Goal: Task Accomplishment & Management: Use online tool/utility

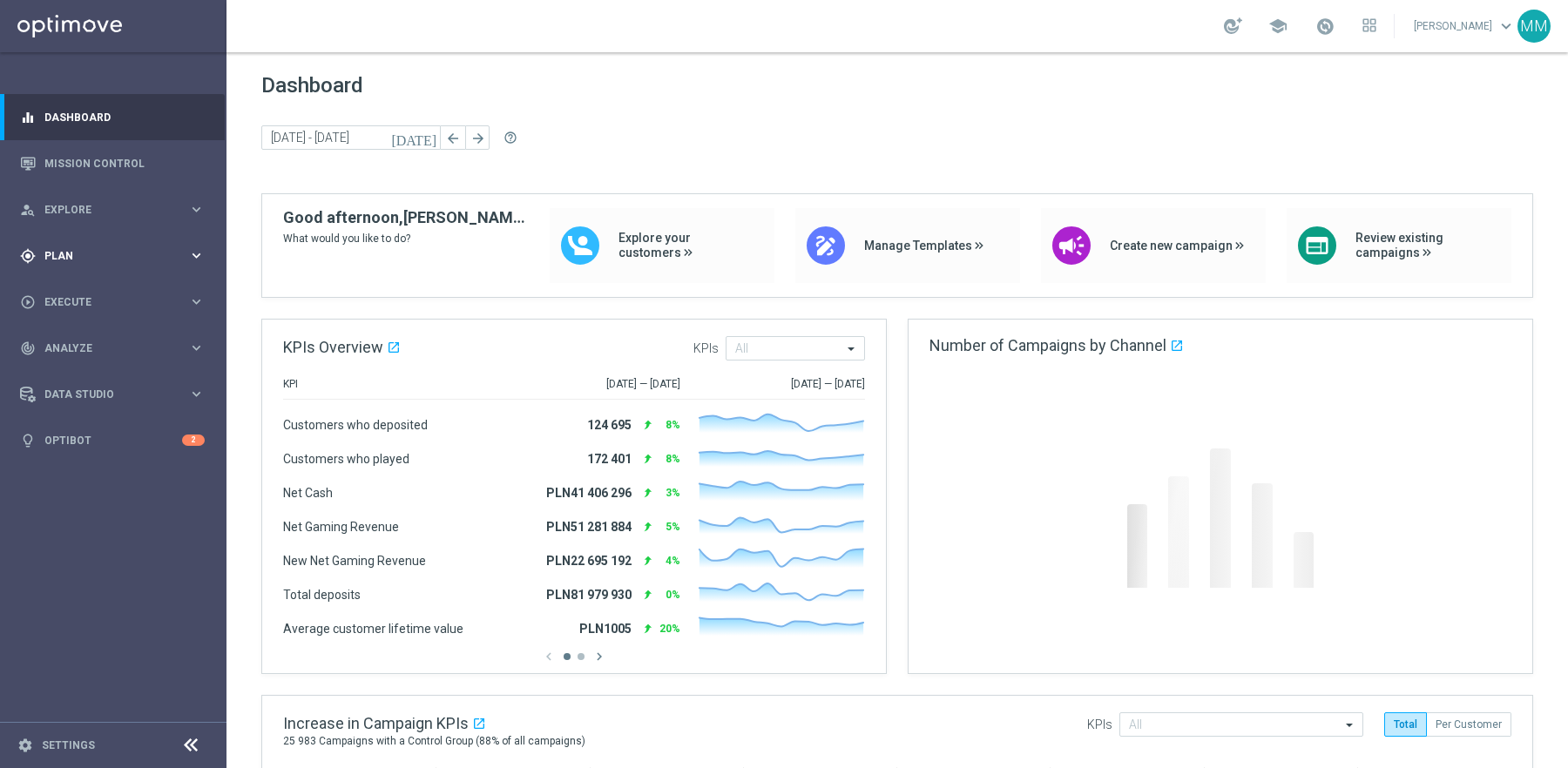
click at [105, 251] on span "Plan" at bounding box center [116, 256] width 143 height 11
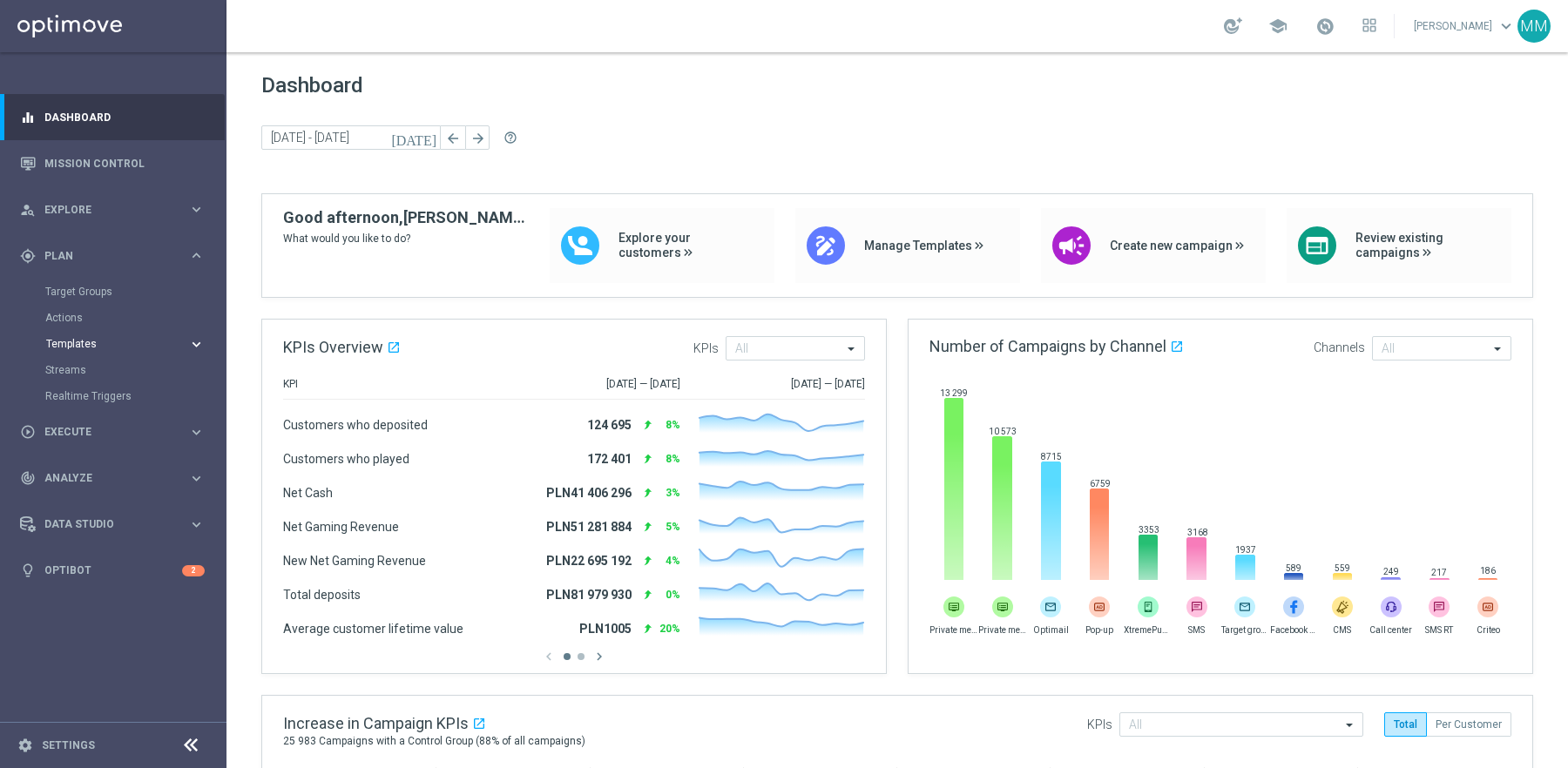
click at [77, 340] on span "Templates" at bounding box center [109, 344] width 125 height 11
click at [90, 370] on link "Optimail" at bounding box center [118, 370] width 127 height 14
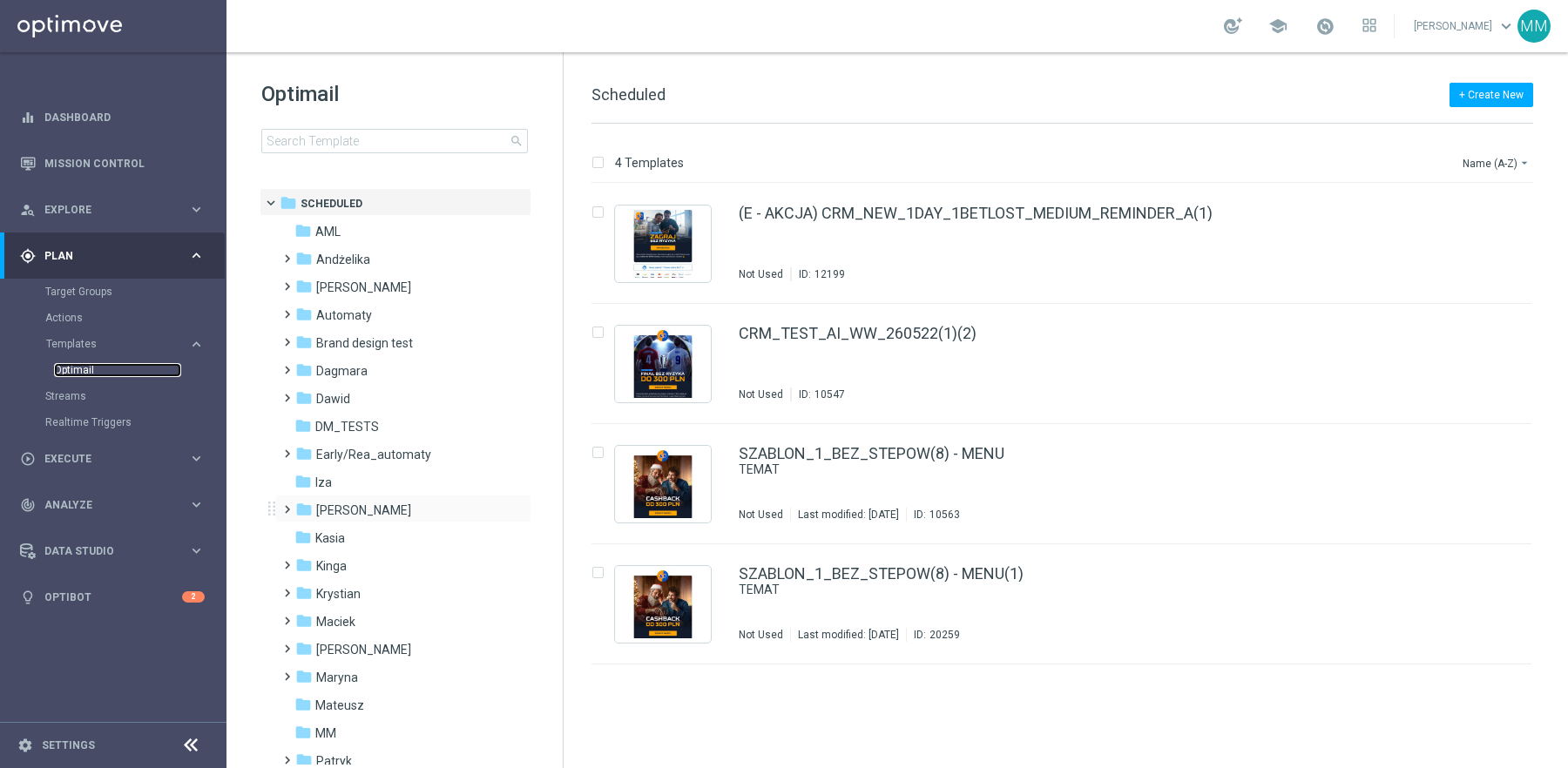
scroll to position [377, 0]
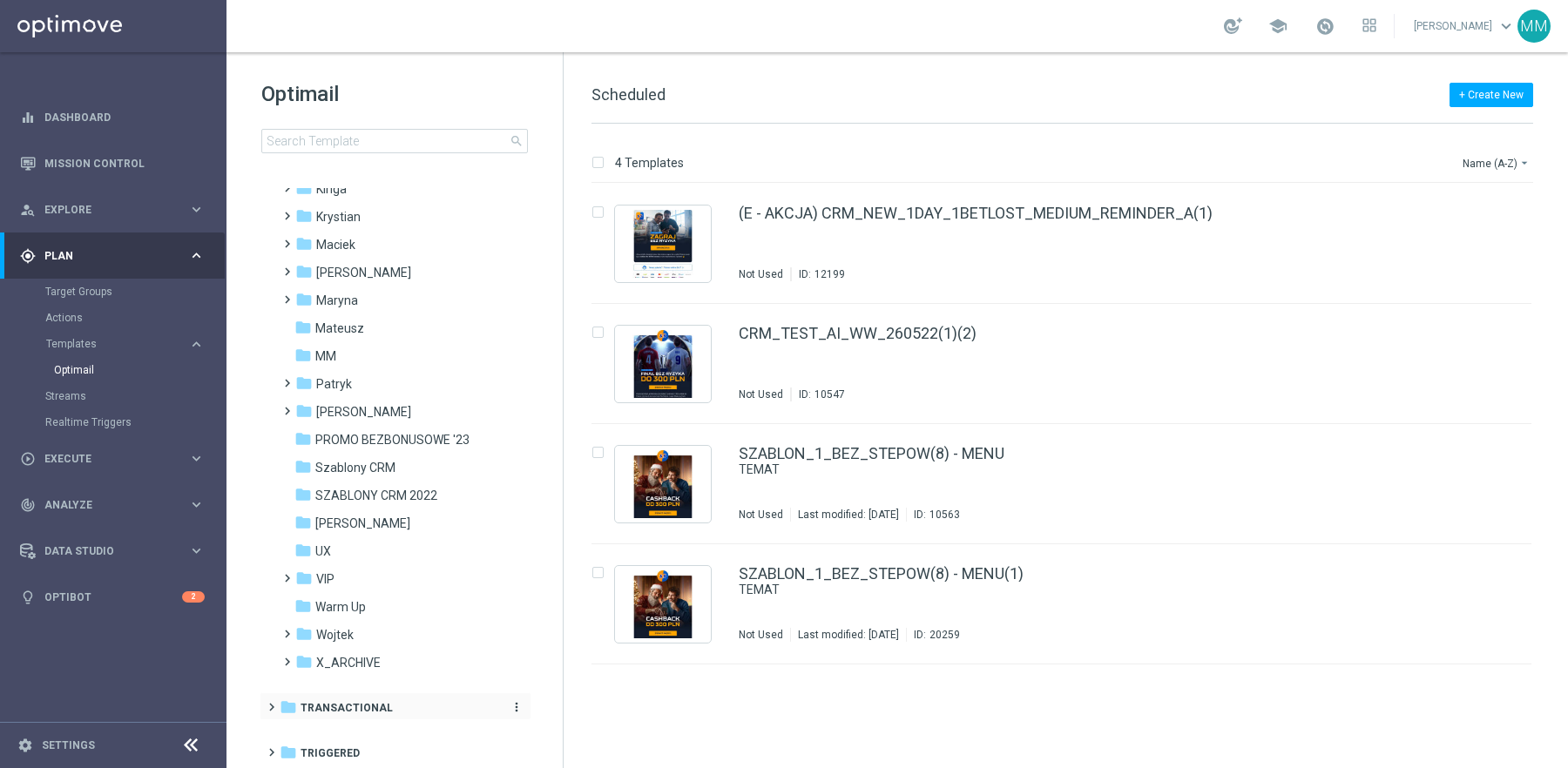
click at [392, 706] on div "folder Transactional" at bounding box center [386, 707] width 214 height 20
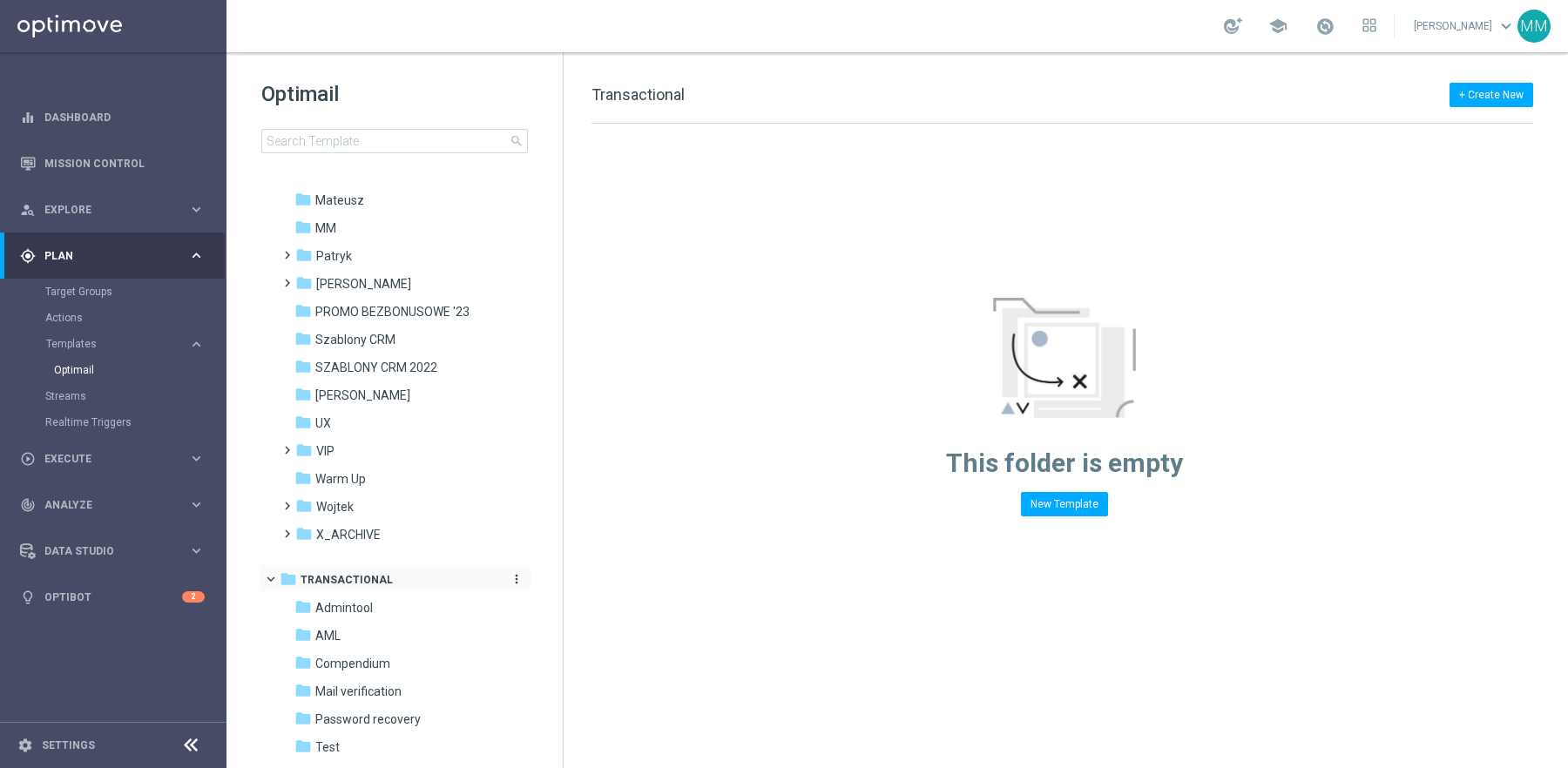
scroll to position [571, 0]
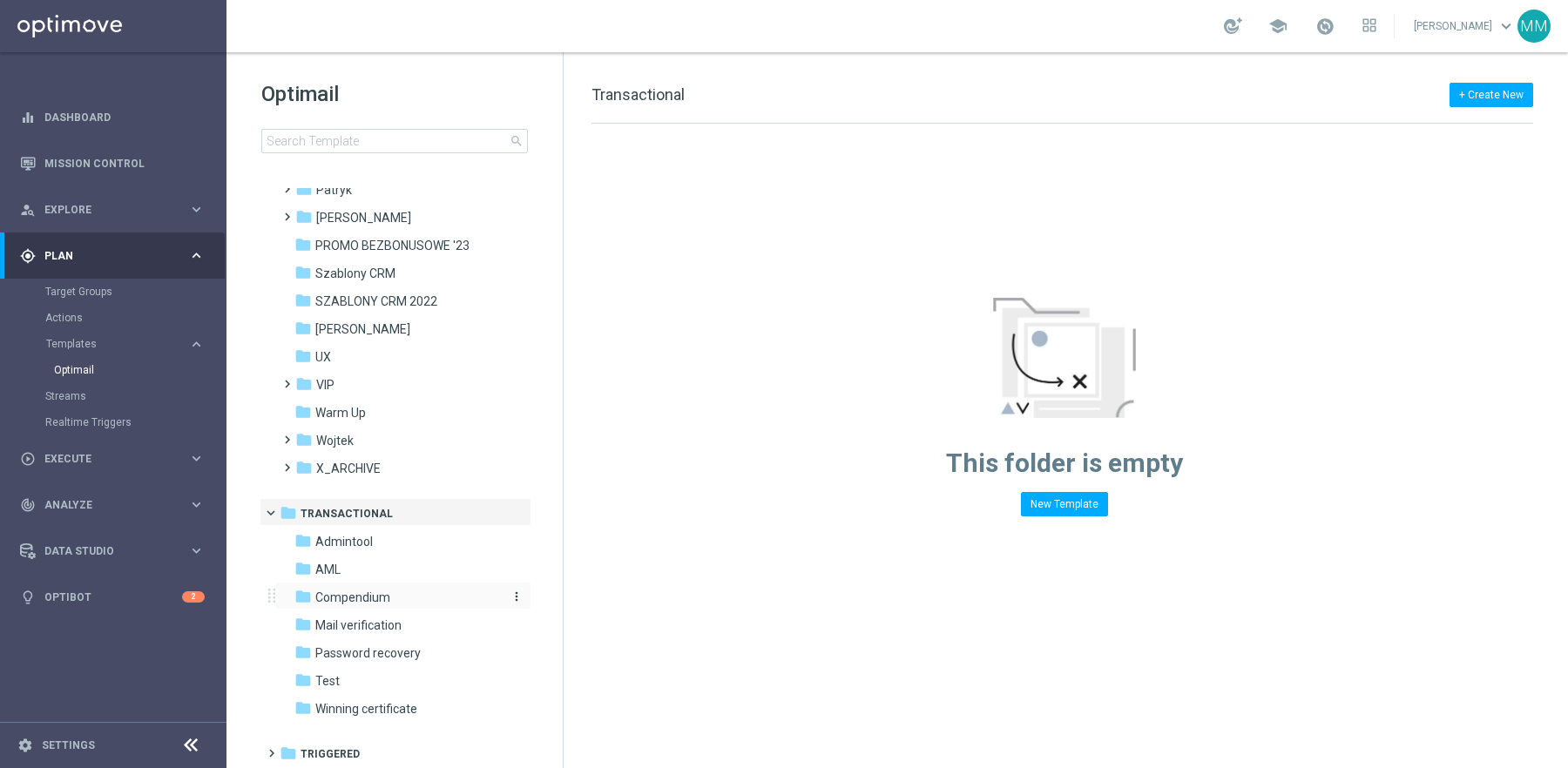
click at [370, 593] on span "Compendium" at bounding box center [353, 597] width 75 height 16
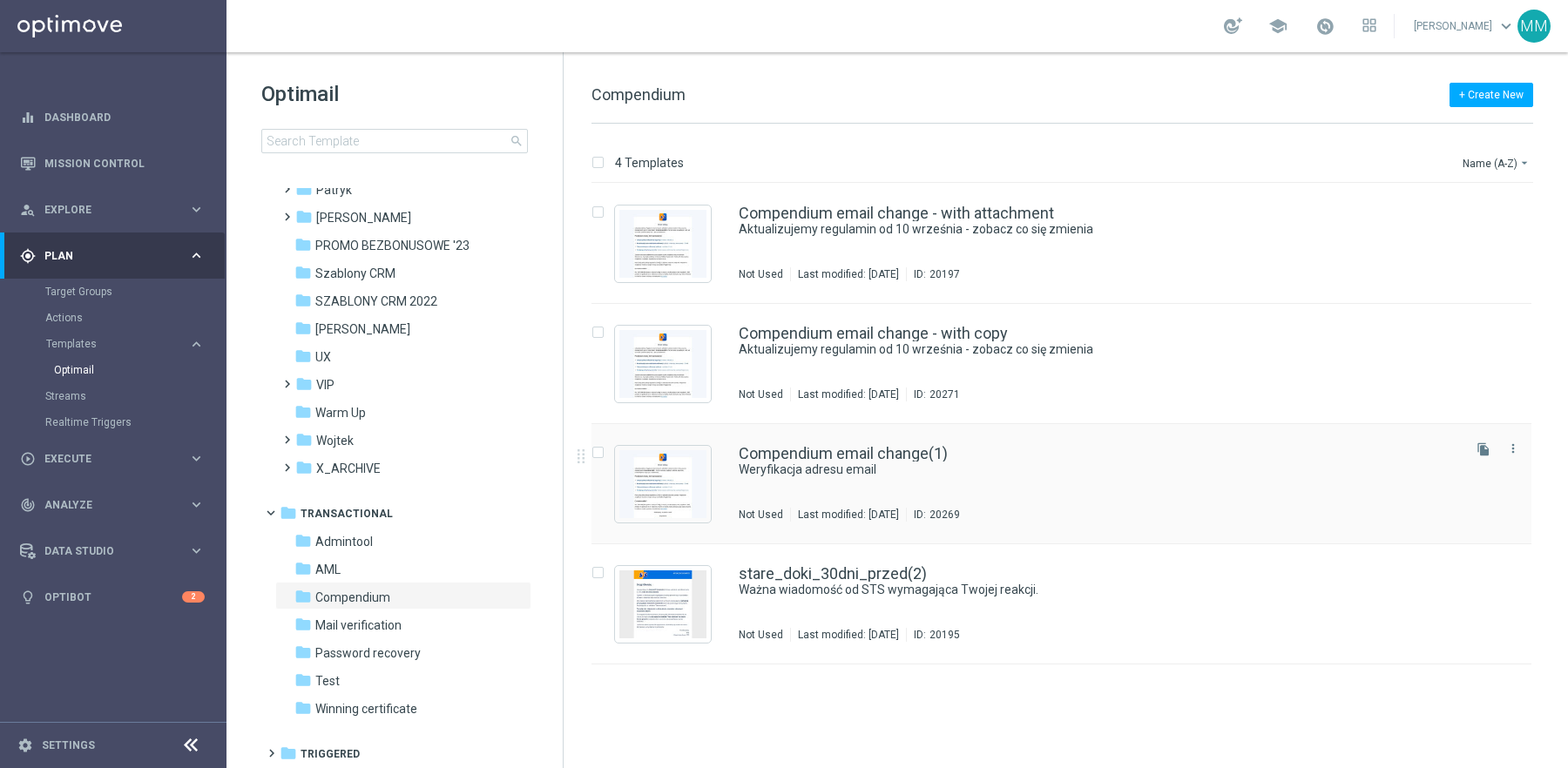
click at [857, 492] on div "Compendium email change(1) Weryfikacja adresu email Not Used Last modified: [DA…" at bounding box center [1098, 483] width 719 height 76
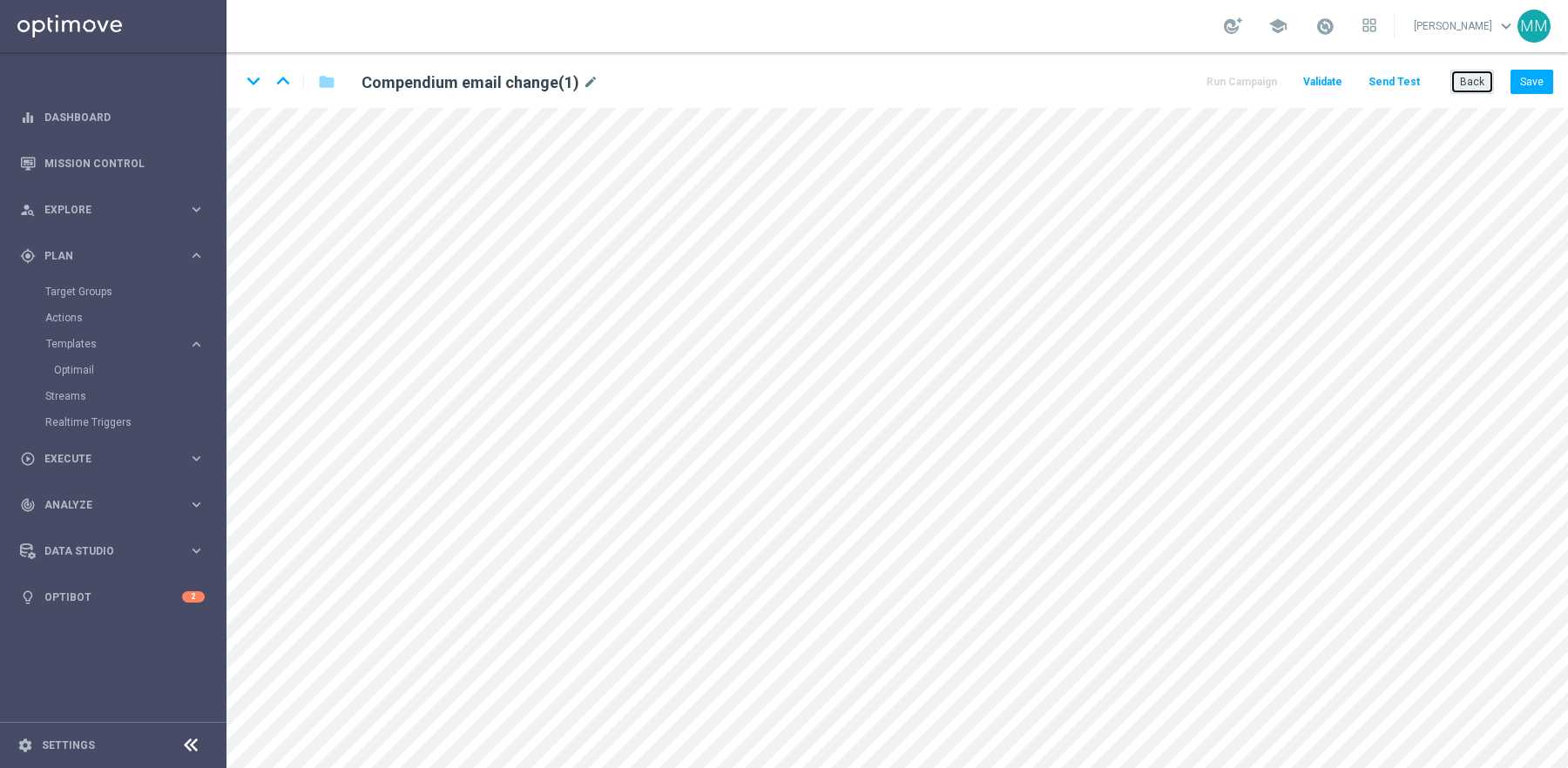
click at [1470, 82] on button "Back" at bounding box center [1472, 81] width 44 height 24
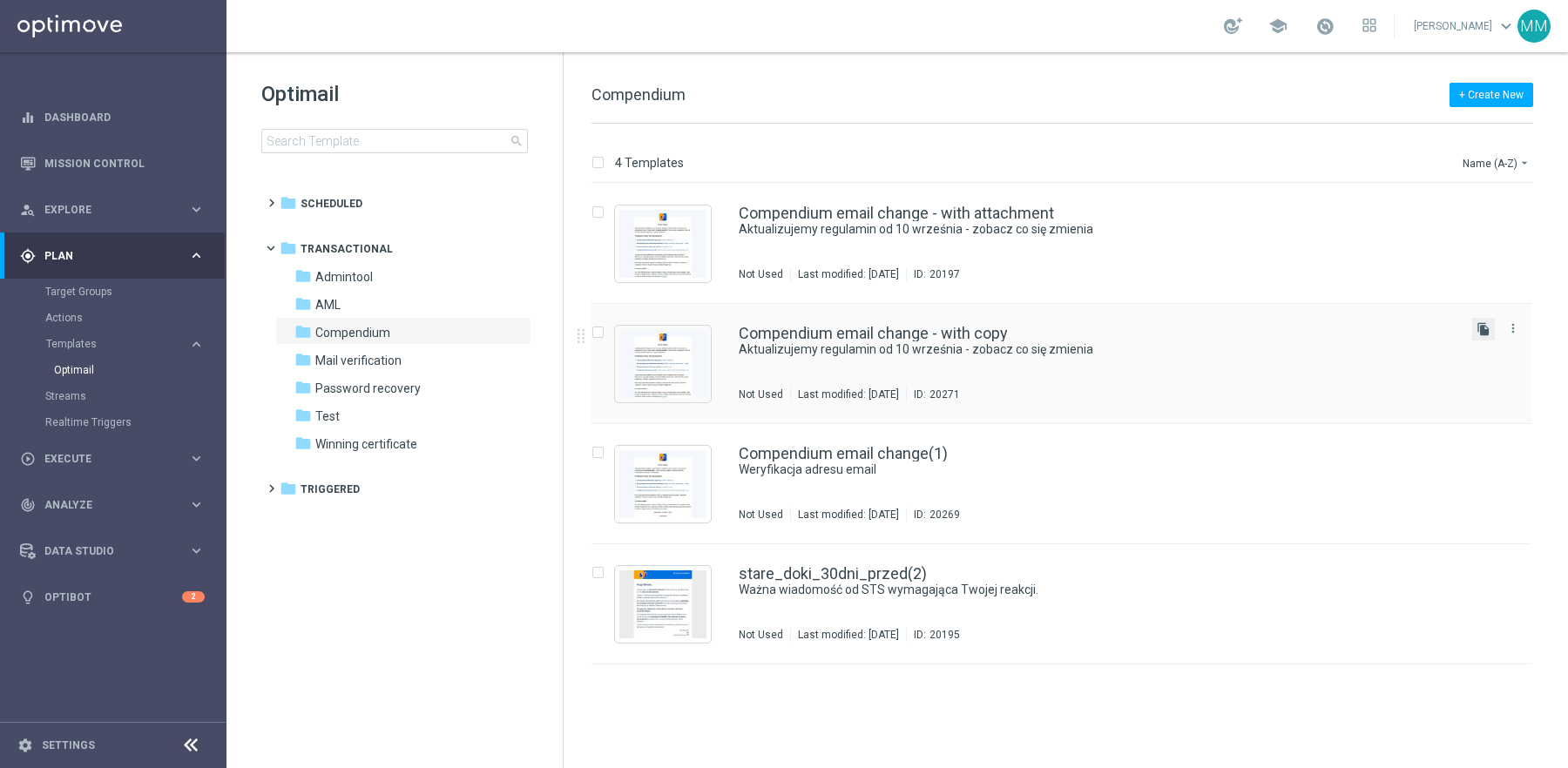
click at [1482, 332] on icon "file_copy" at bounding box center [1483, 329] width 14 height 14
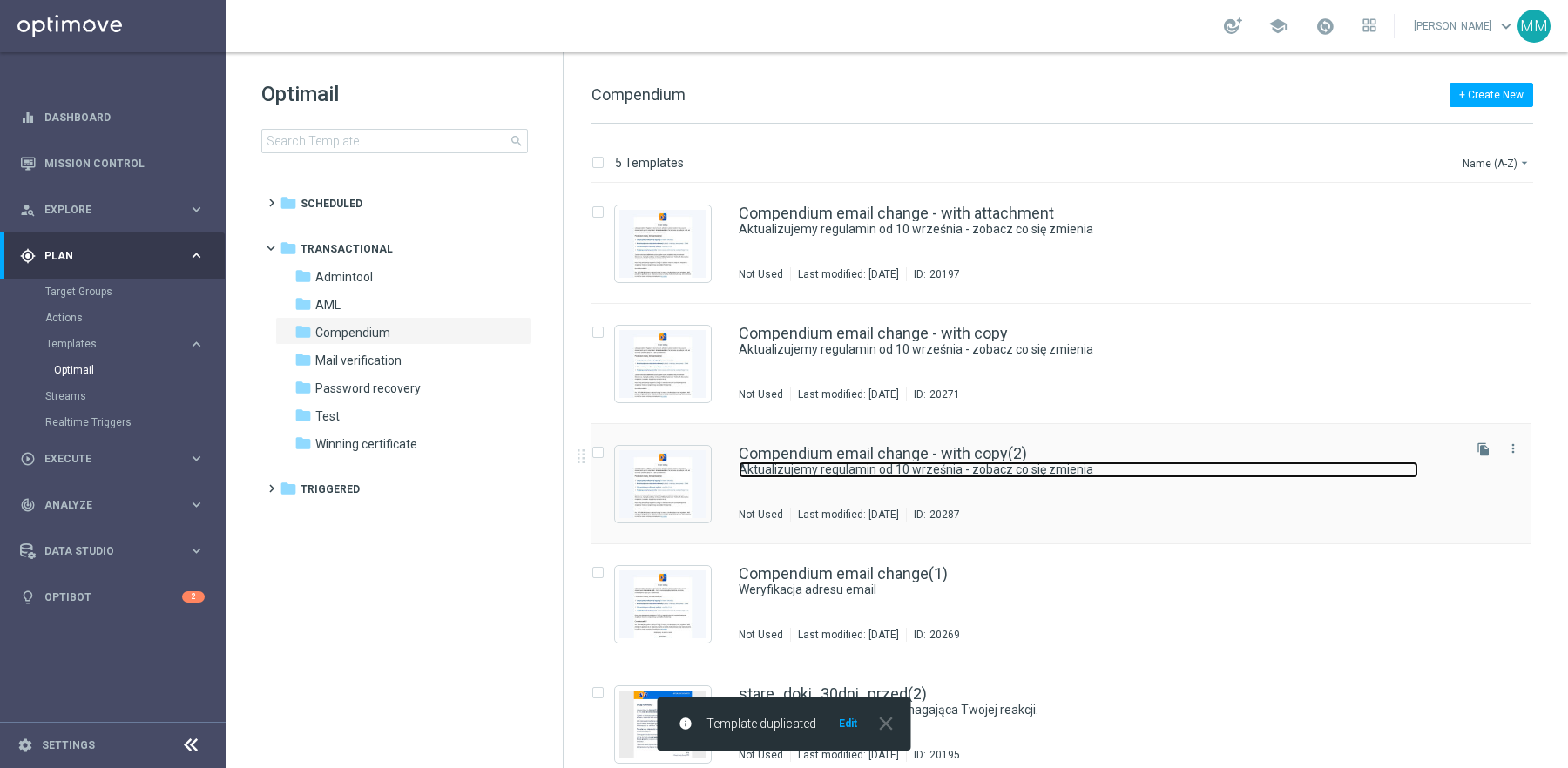
click at [1003, 465] on link "Aktualizujemy regulamin od 10 września - zobacz co się zmienia" at bounding box center [1077, 469] width 679 height 17
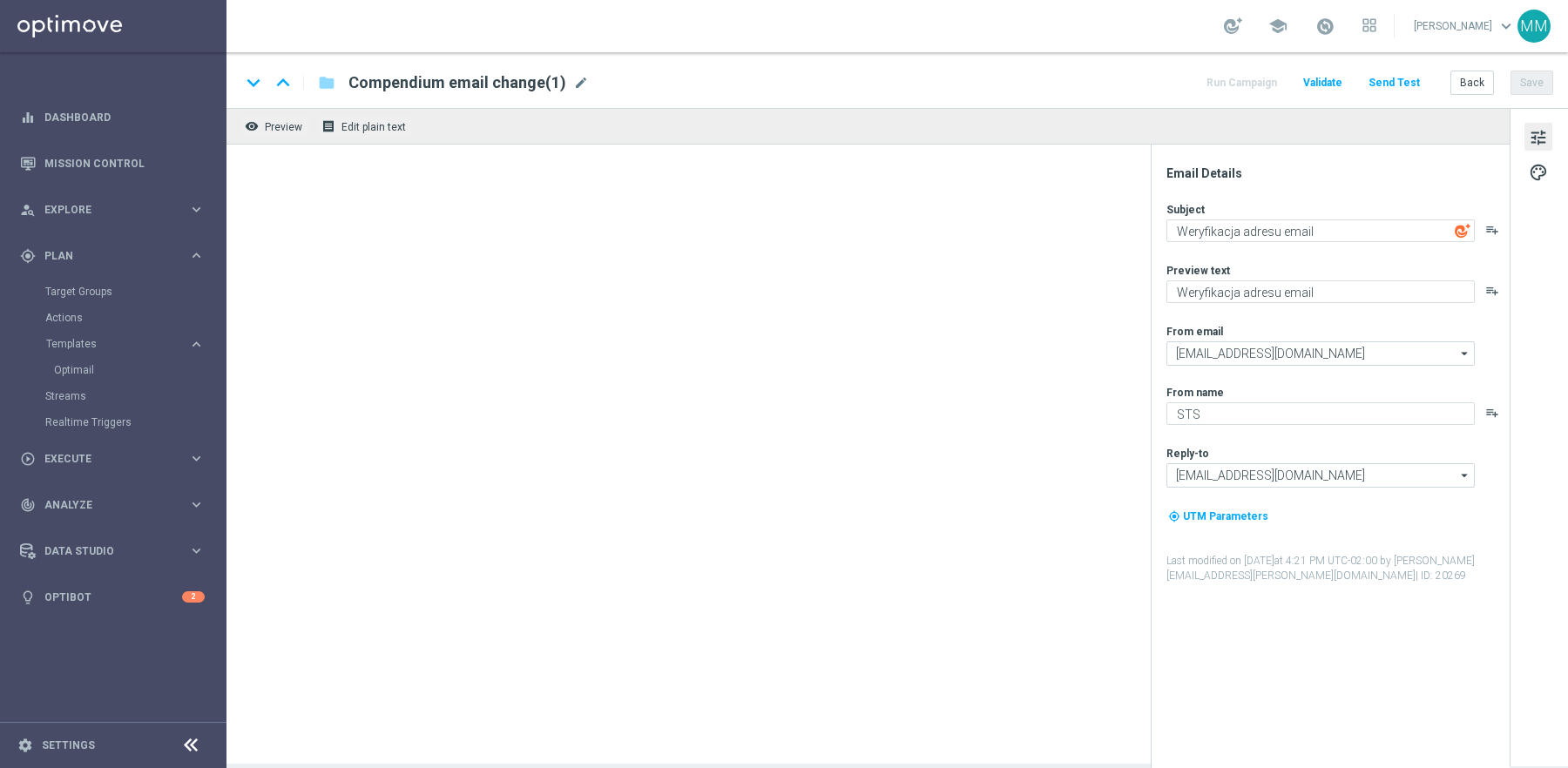
type input "Compendium email change - with copy(2)"
type textarea "Aktualizujemy regulamin od 10 września - zobacz co się zmienia"
type textarea "Aktualizujemy regulamin od 10 września"
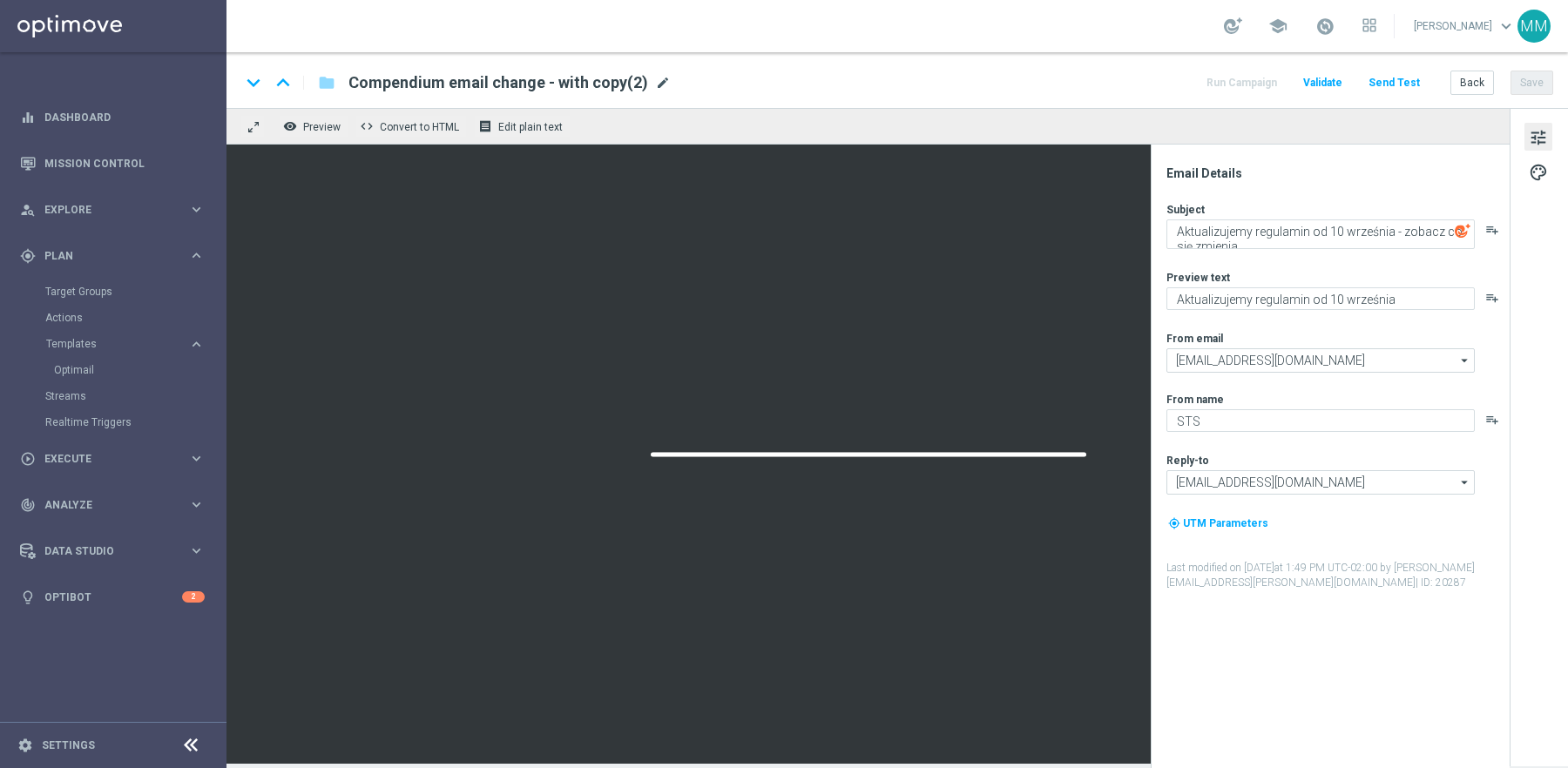
click at [656, 85] on span "mode_edit" at bounding box center [663, 83] width 16 height 16
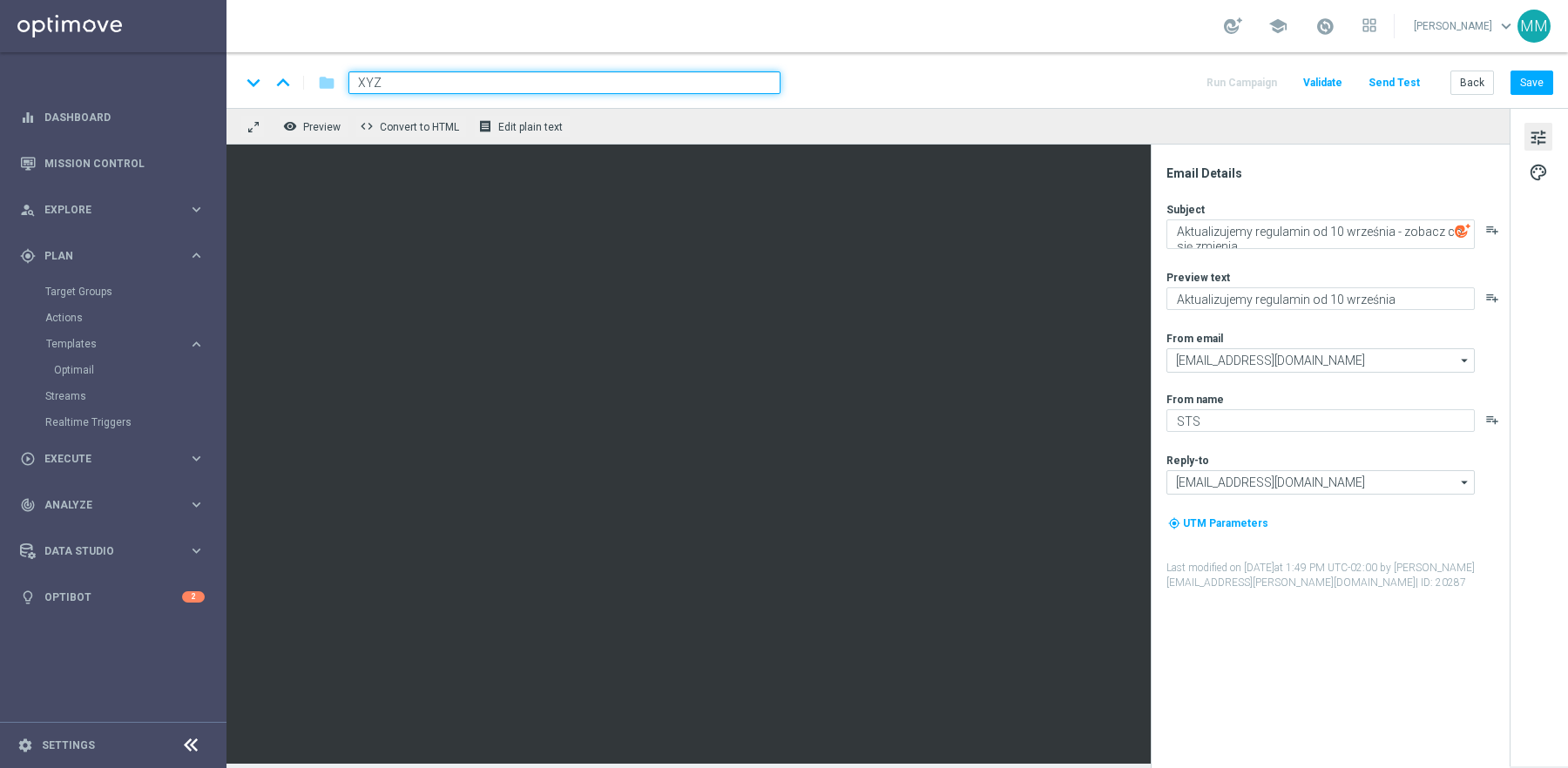
type input "XYZ"
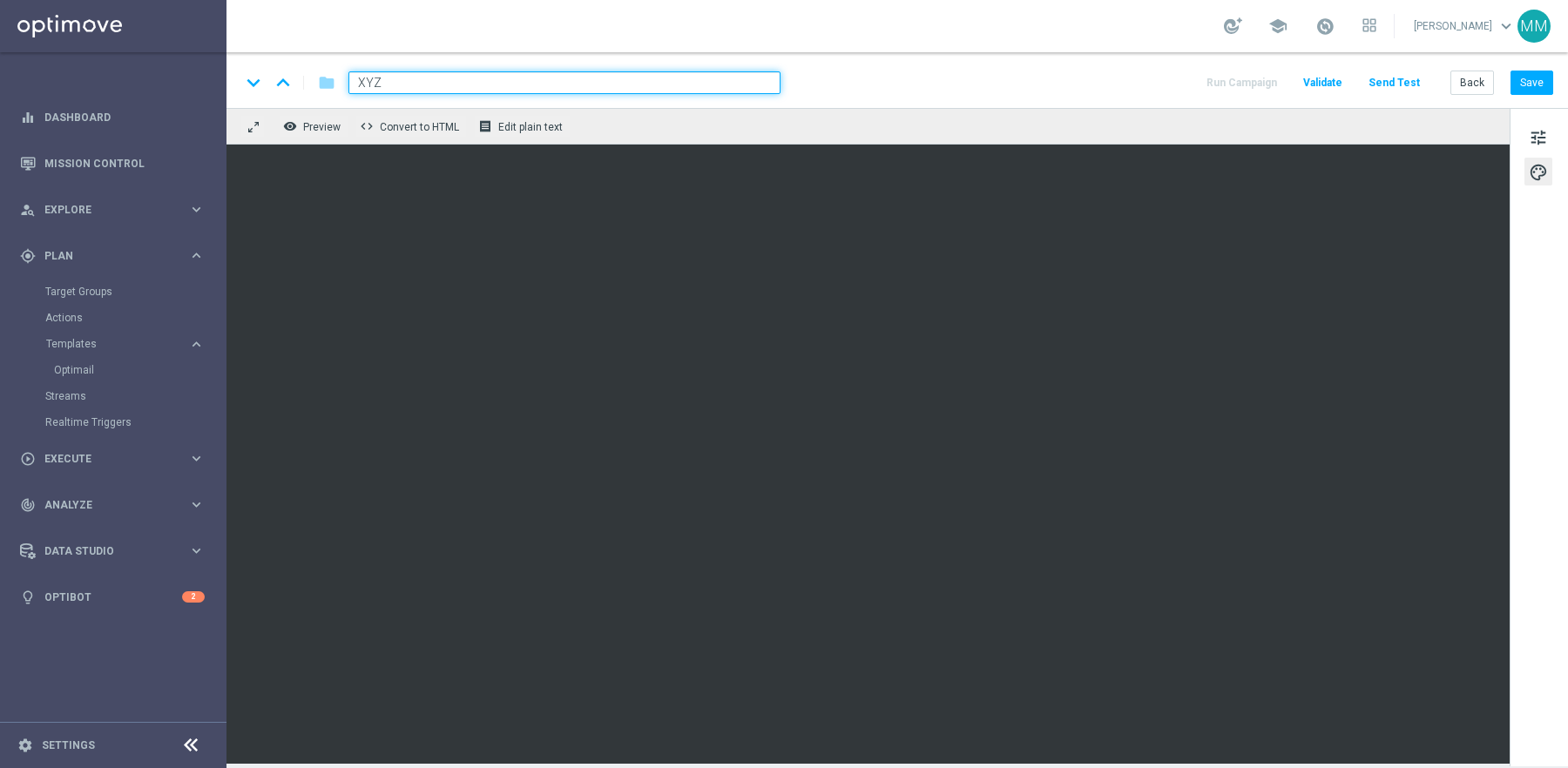
click at [996, 129] on div "remove_red_eye Preview code Convert to HTML receipt Edit plain text" at bounding box center [867, 125] width 1283 height 36
click at [982, 117] on div "remove_red_eye Preview code Convert to HTML receipt Edit plain text" at bounding box center [867, 125] width 1283 height 36
click at [1408, 85] on button "Send Test" at bounding box center [1394, 83] width 57 height 23
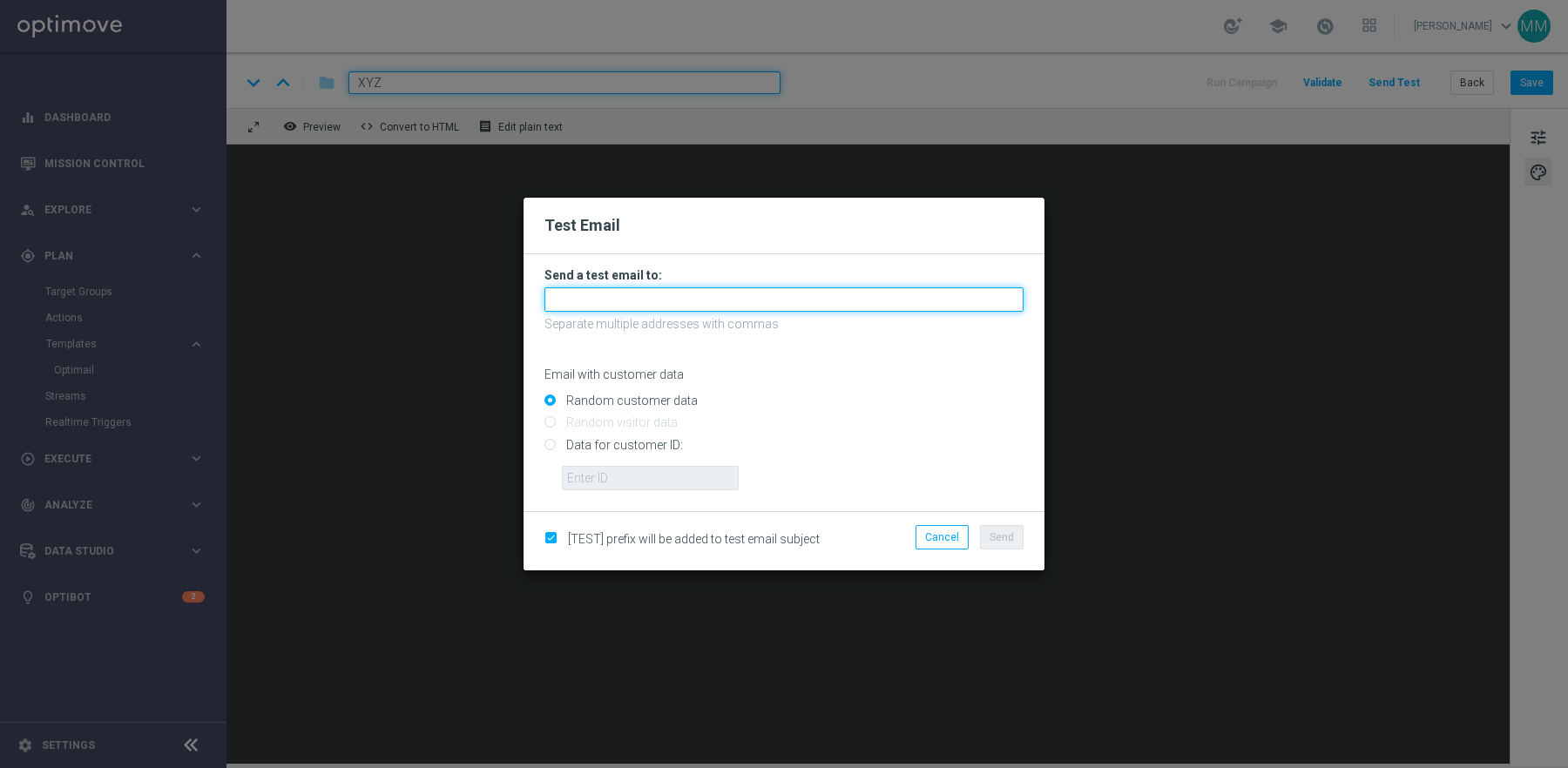
click at [647, 297] on input "text" at bounding box center [784, 299] width 479 height 24
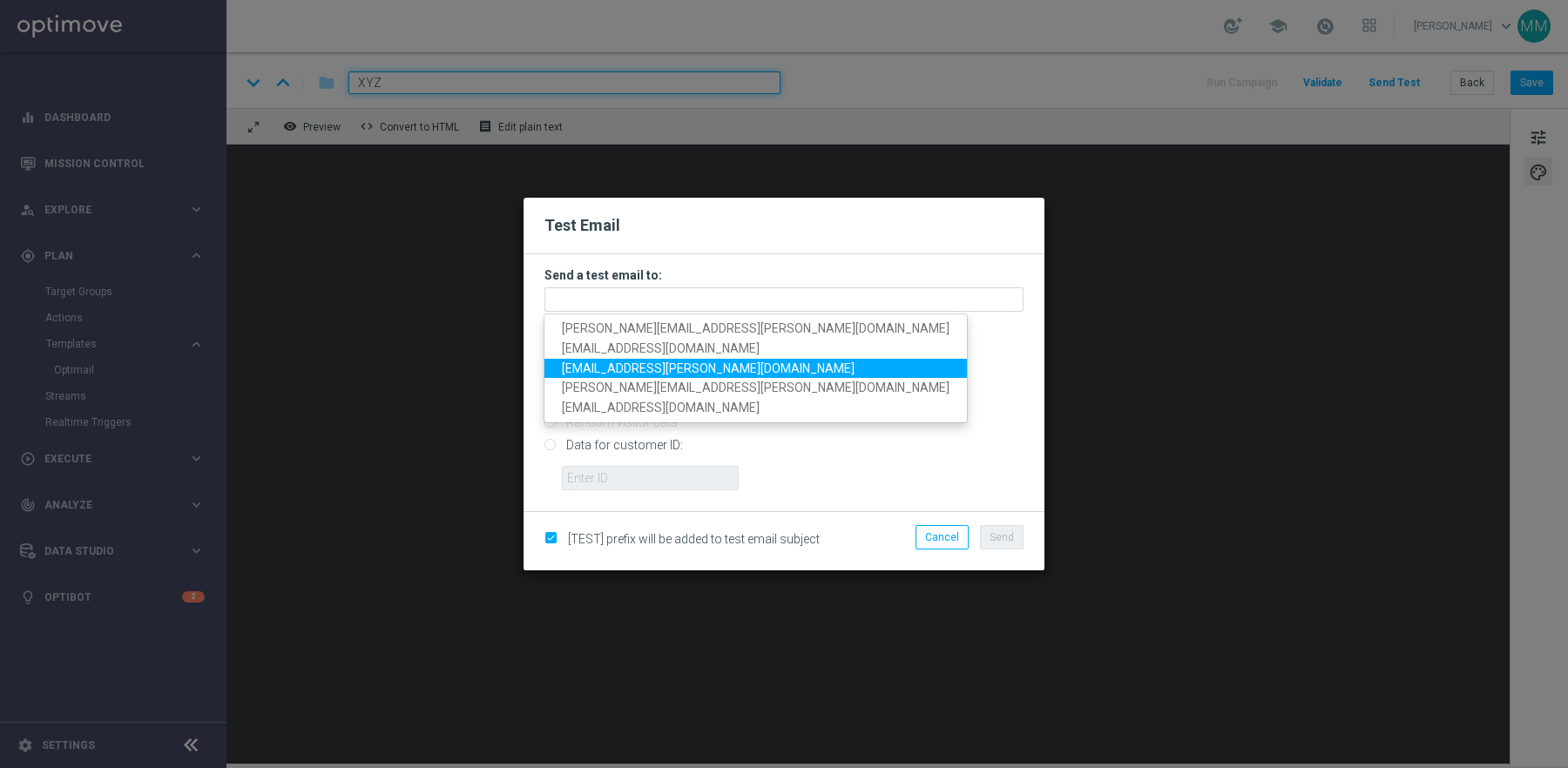
click at [634, 367] on span "[EMAIL_ADDRESS][PERSON_NAME][DOMAIN_NAME]" at bounding box center [708, 368] width 293 height 14
type input "[EMAIL_ADDRESS][PERSON_NAME][DOMAIN_NAME]"
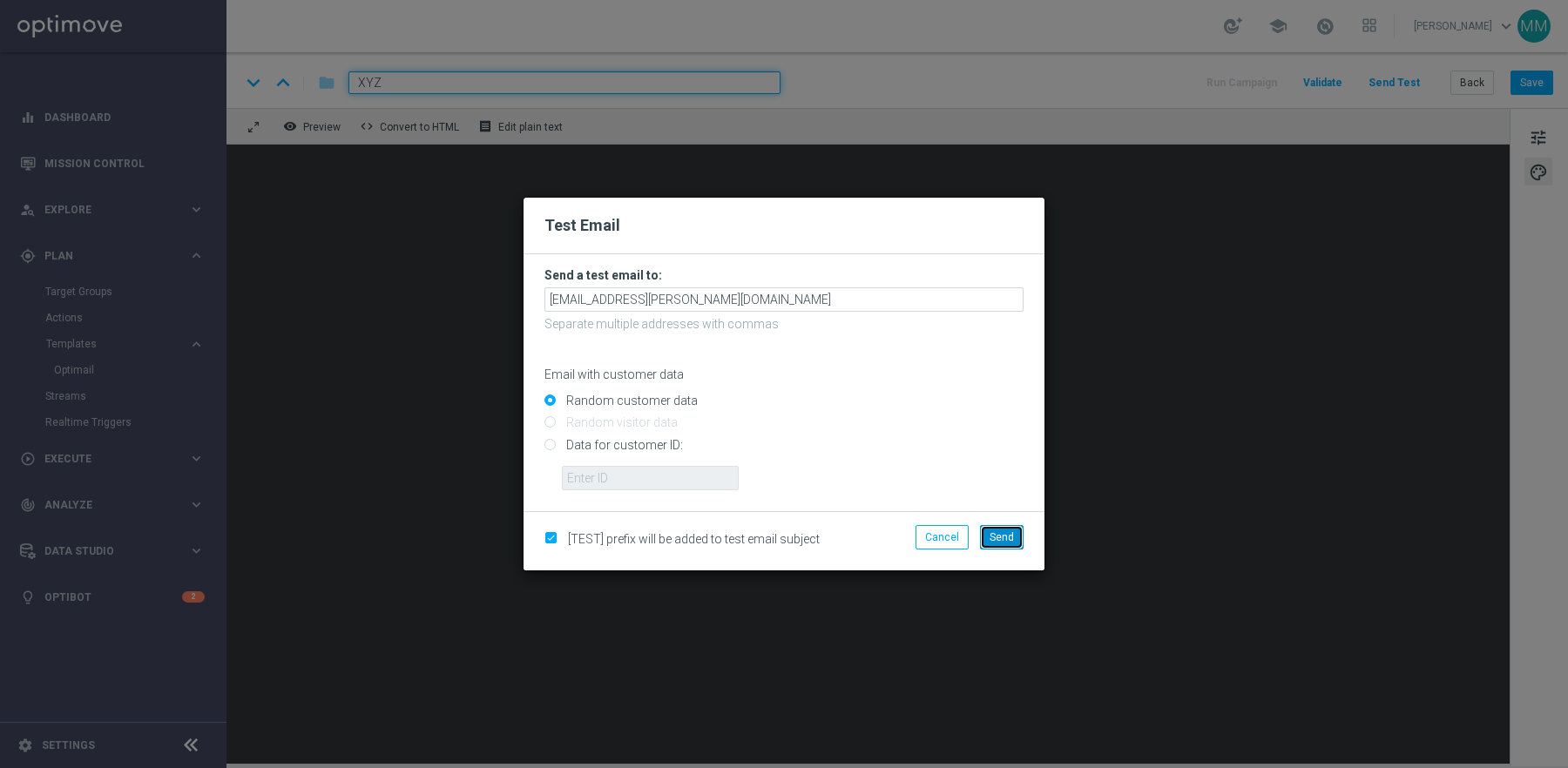
click at [1009, 536] on span "Send" at bounding box center [1001, 538] width 24 height 12
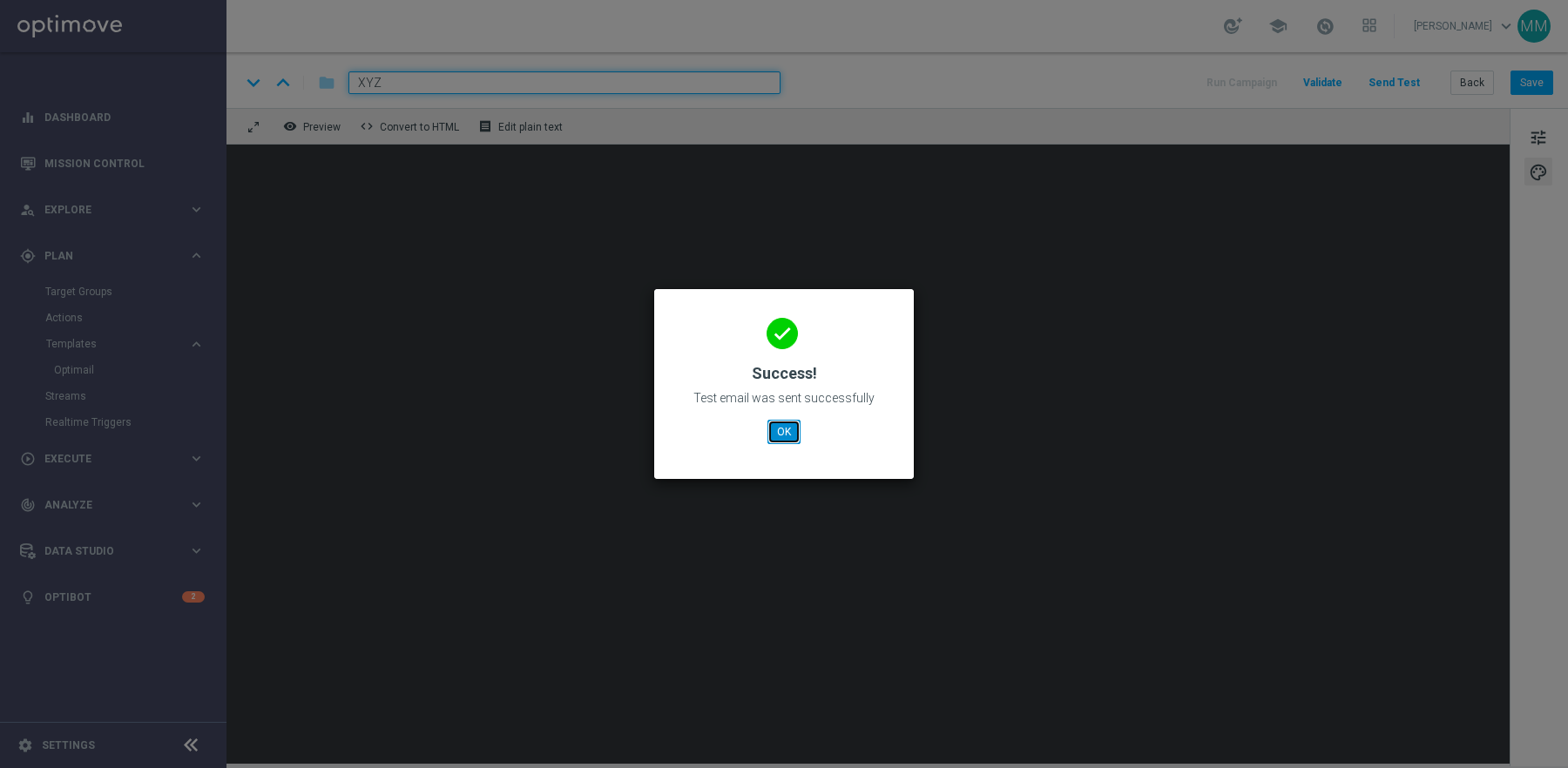
click at [776, 442] on button "OK" at bounding box center [784, 431] width 33 height 24
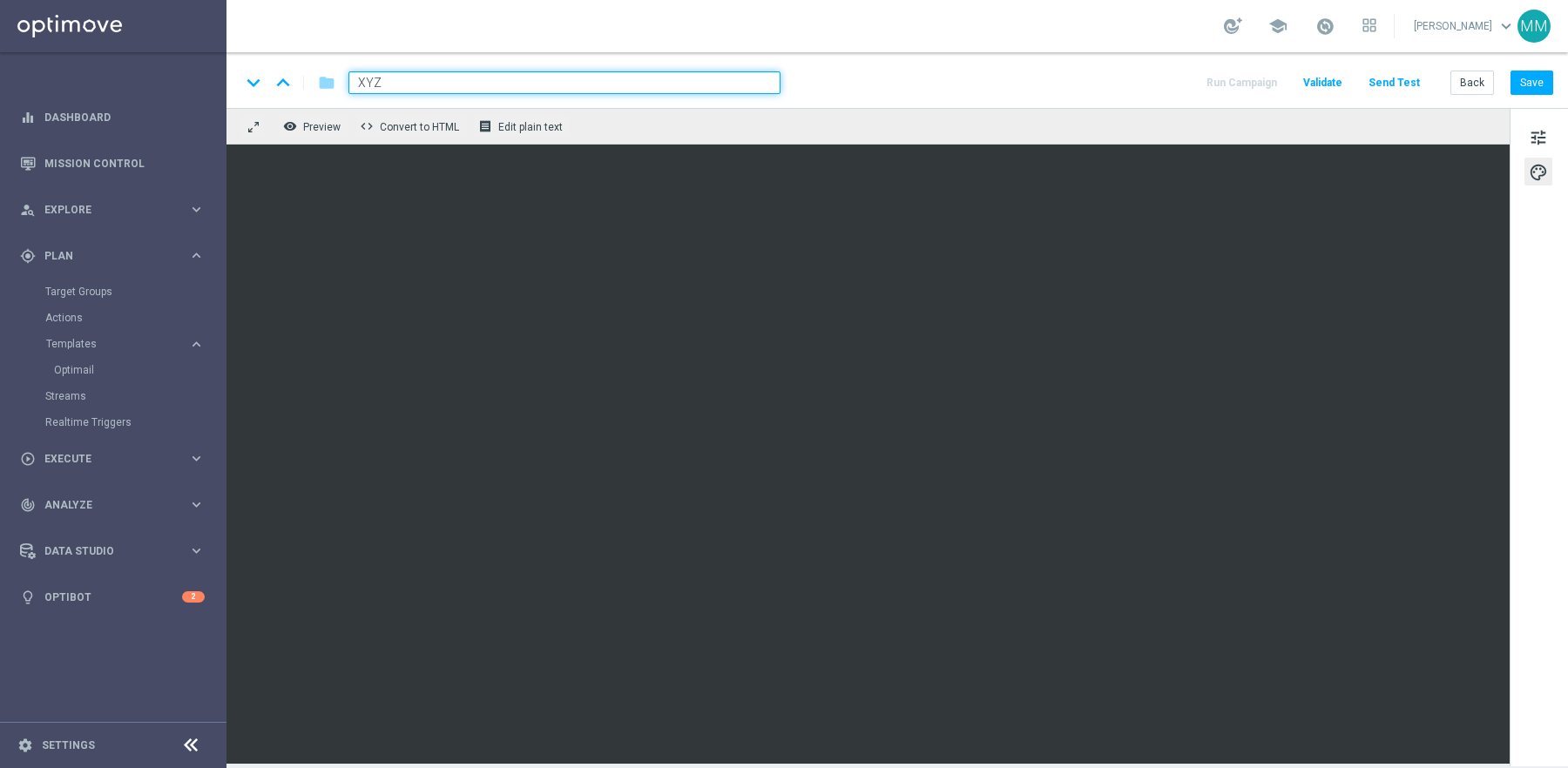
click at [1000, 127] on div "remove_red_eye Preview code Convert to HTML receipt Edit plain text" at bounding box center [867, 125] width 1283 height 36
click at [1530, 86] on button "Save" at bounding box center [1531, 82] width 43 height 24
click at [1466, 78] on button "Back" at bounding box center [1472, 82] width 44 height 24
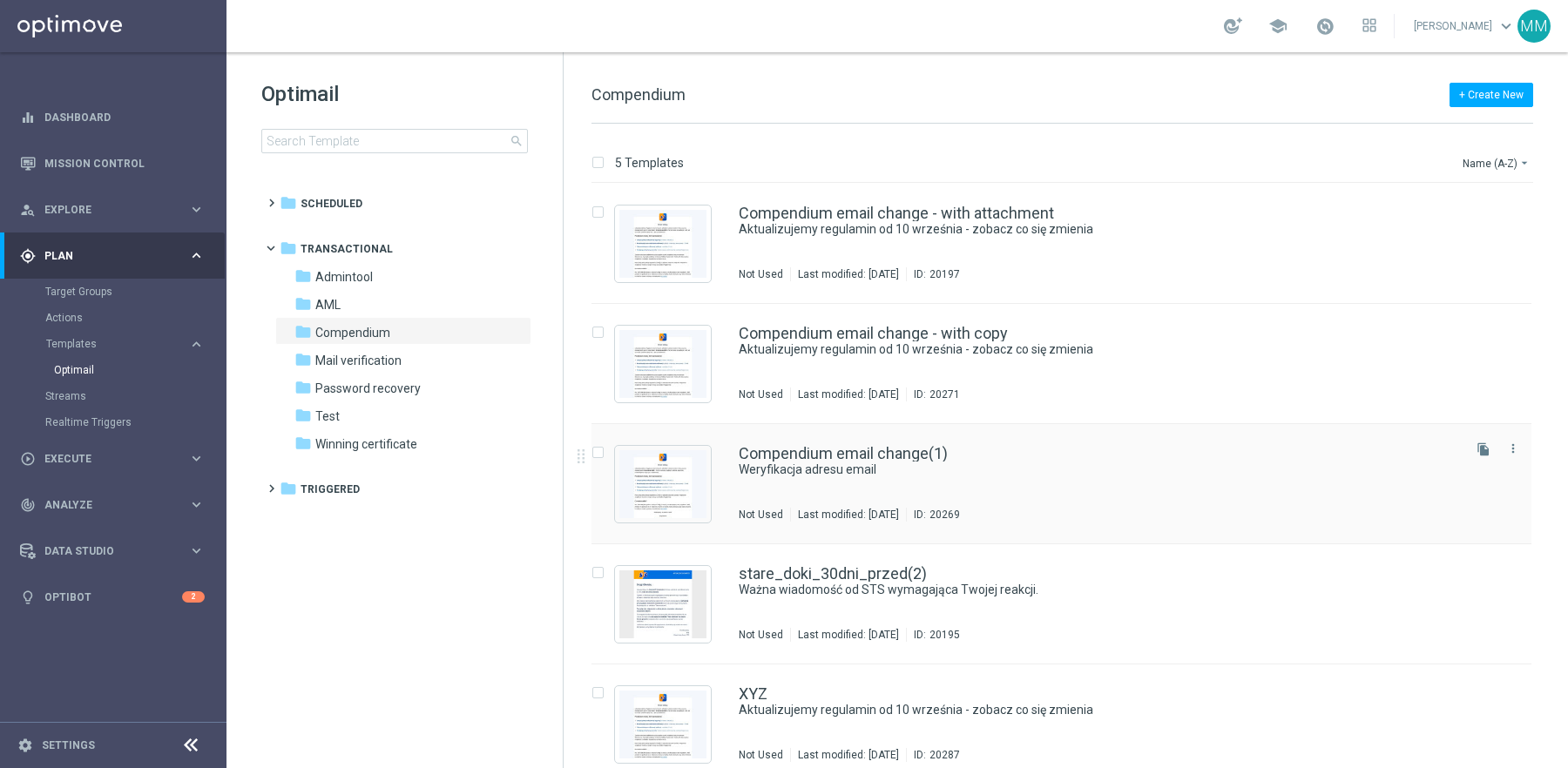
scroll to position [16, 0]
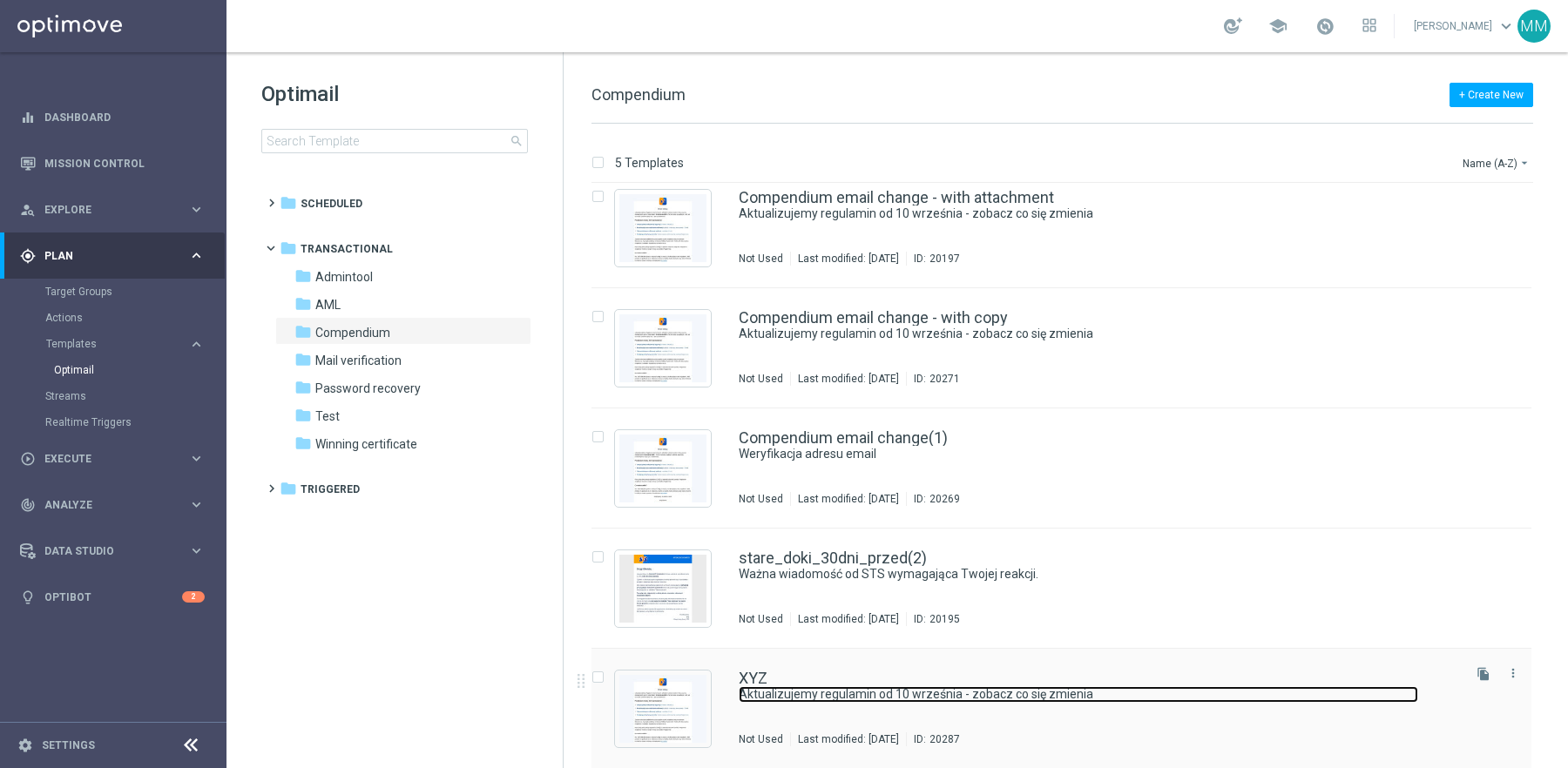
click at [938, 694] on link "Aktualizujemy regulamin od 10 września - zobacz co się zmienia" at bounding box center [1077, 694] width 679 height 17
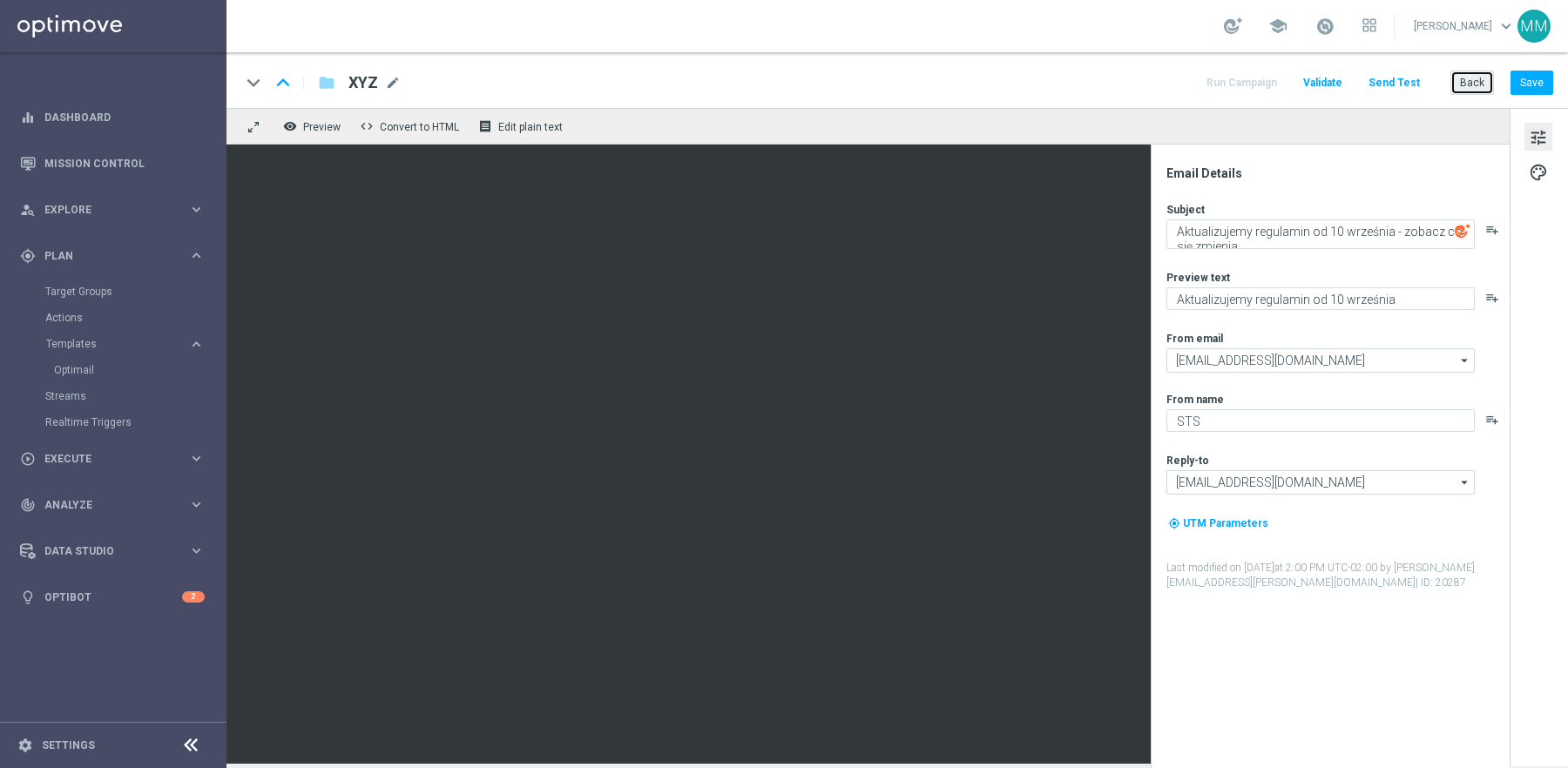
click at [1466, 85] on button "Back" at bounding box center [1472, 82] width 44 height 24
